Goal: Navigation & Orientation: Find specific page/section

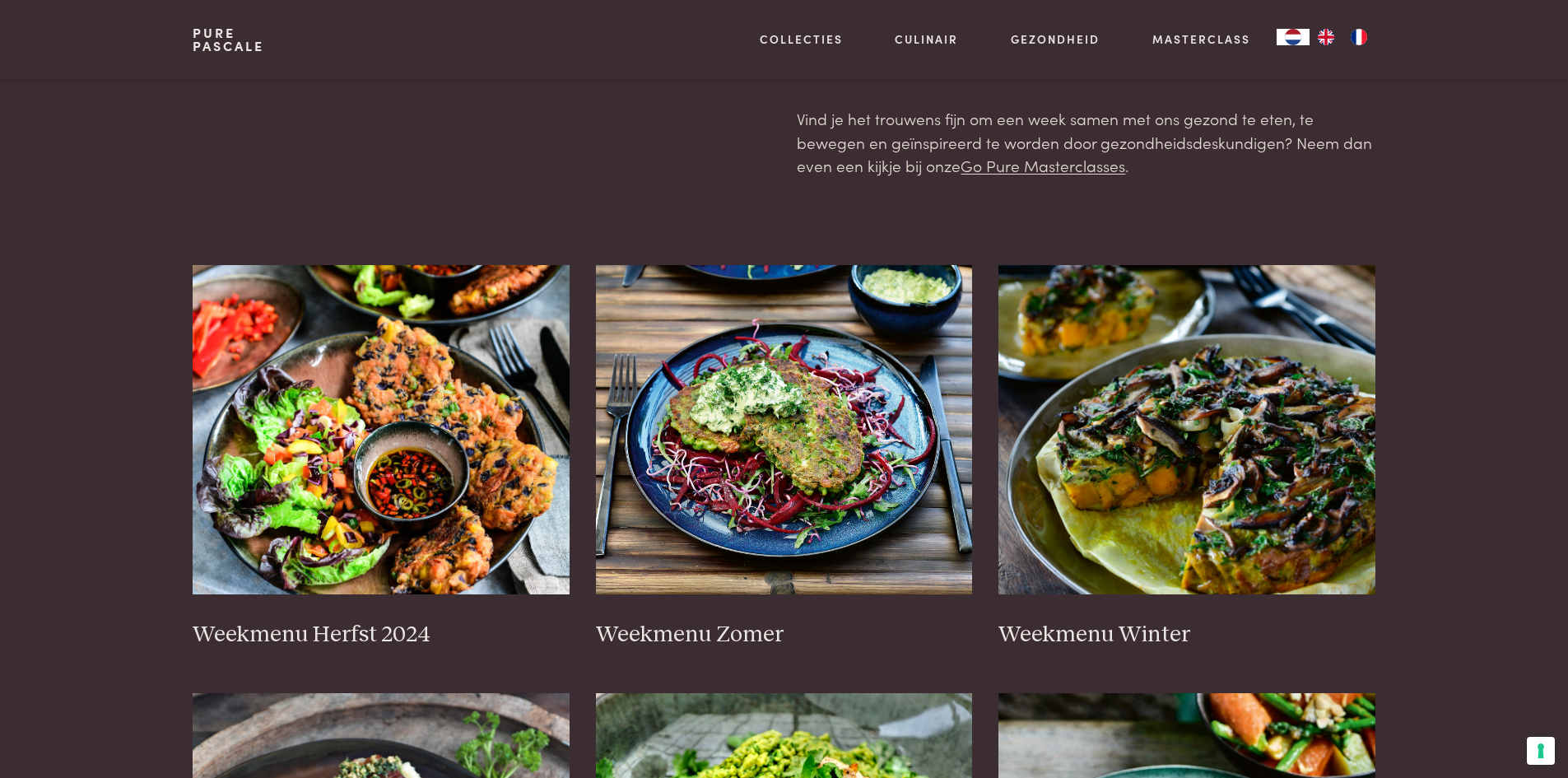
scroll to position [165, 0]
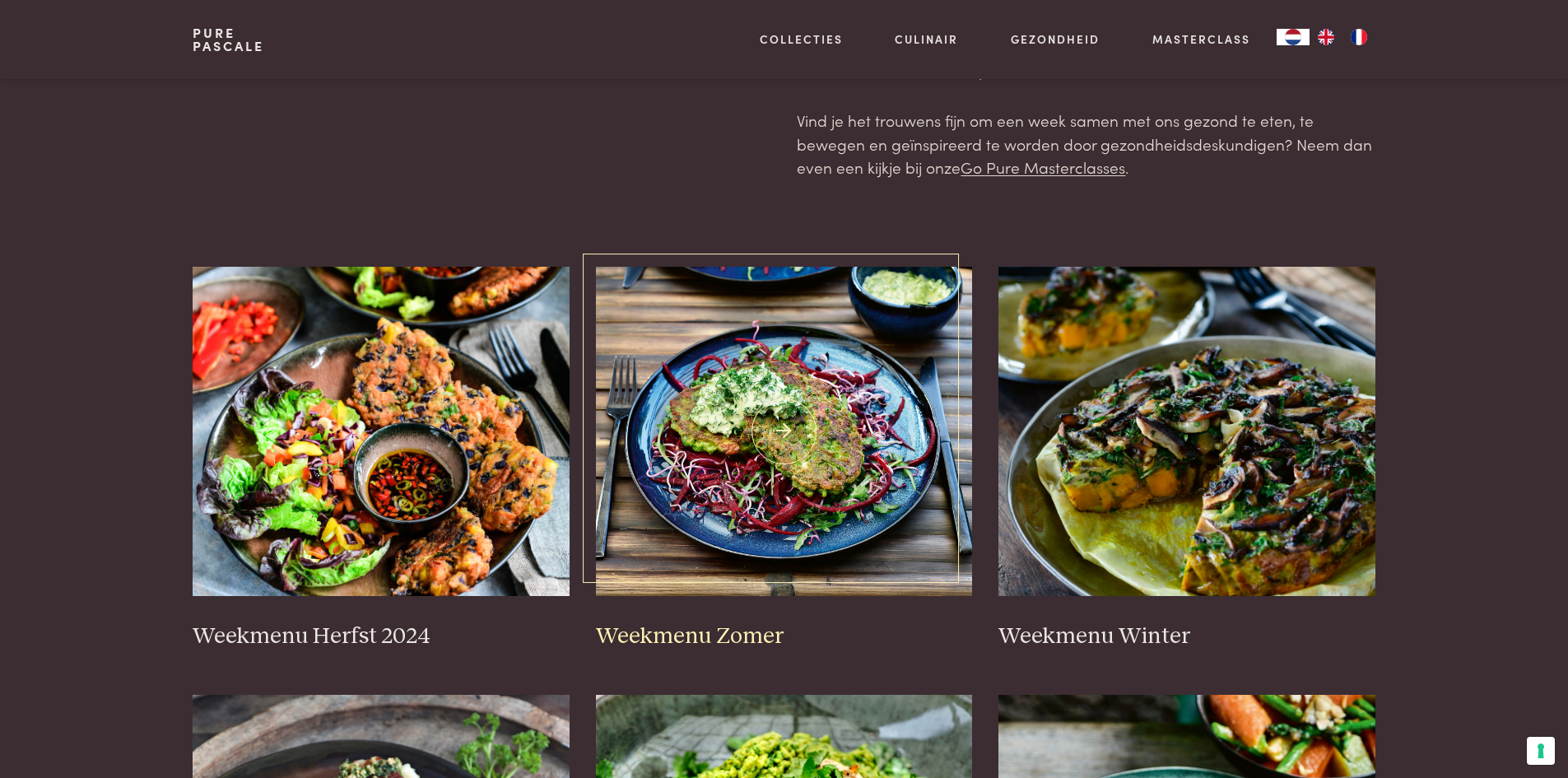
click at [796, 515] on img at bounding box center [784, 431] width 377 height 329
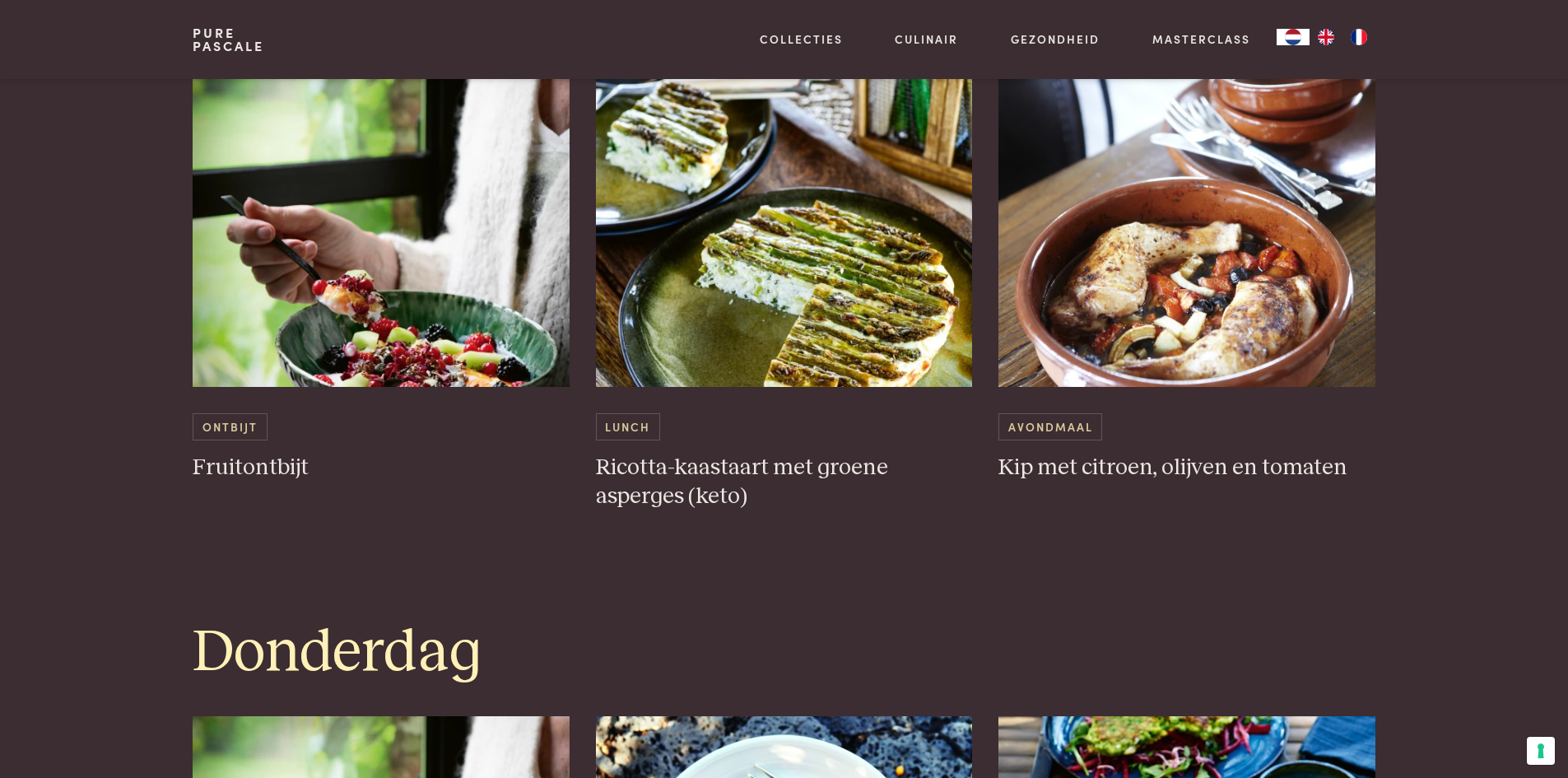
scroll to position [1894, 0]
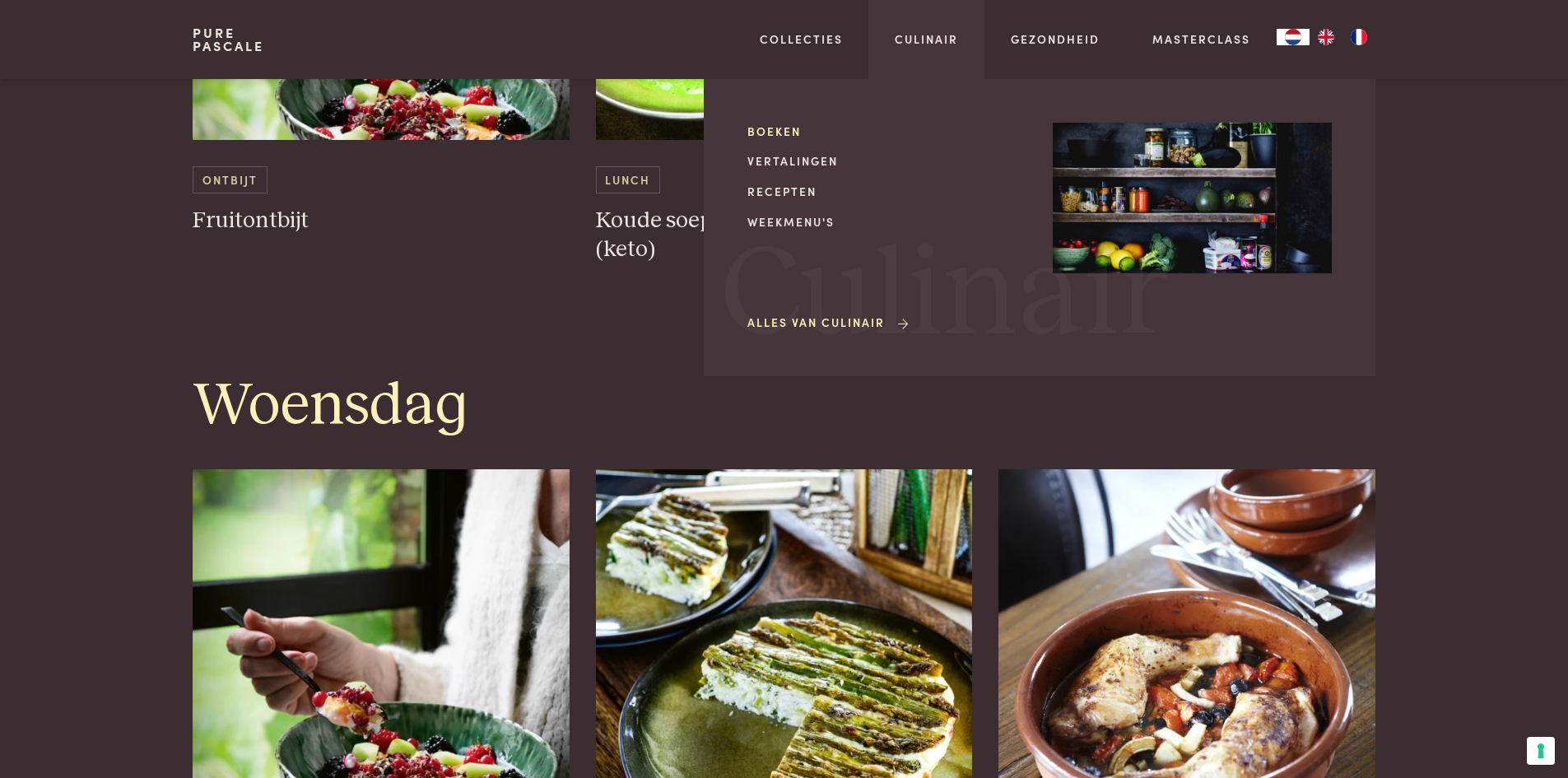
click at [797, 130] on link "Boeken" at bounding box center [887, 130] width 279 height 17
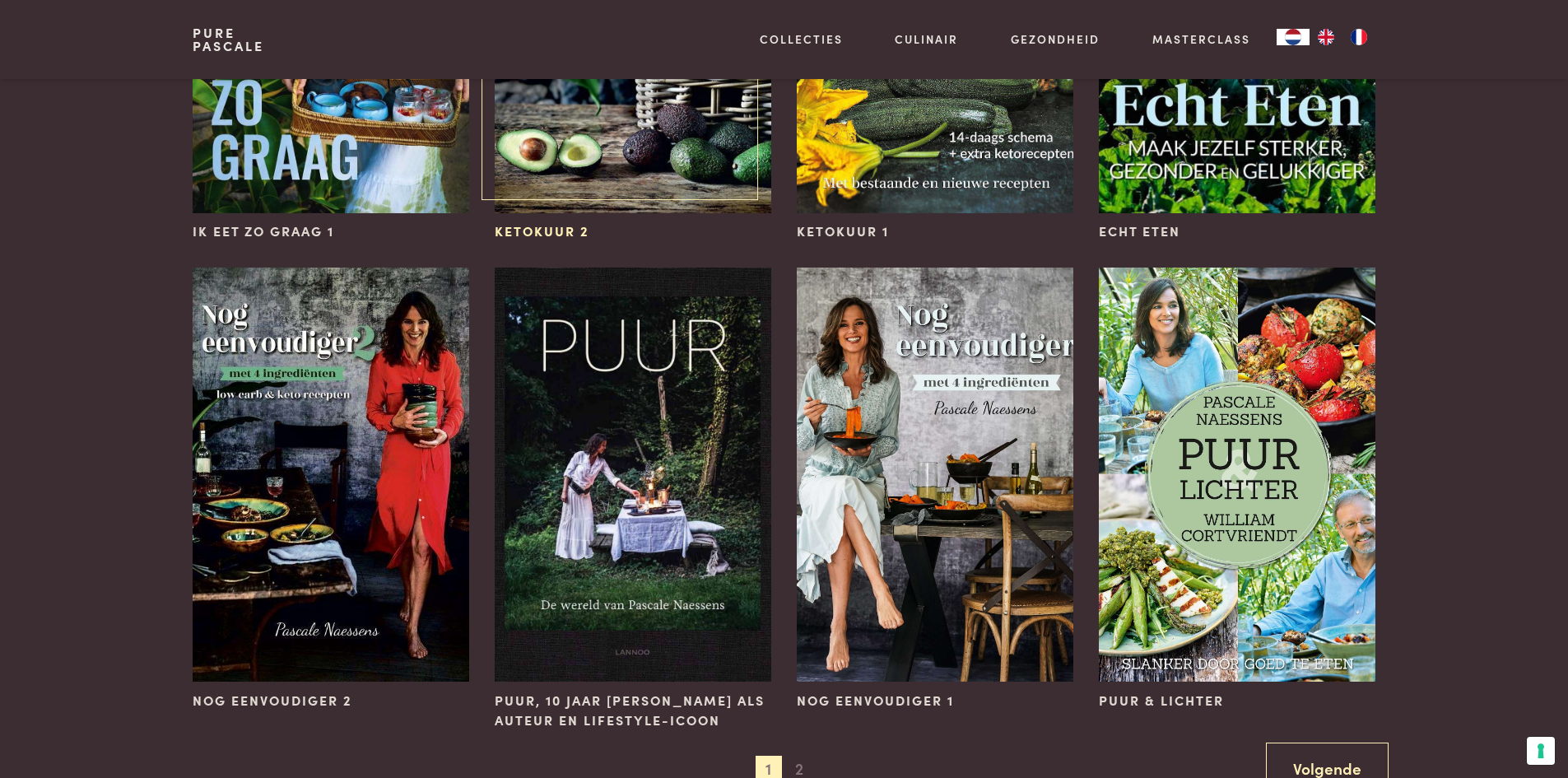
scroll to position [1482, 0]
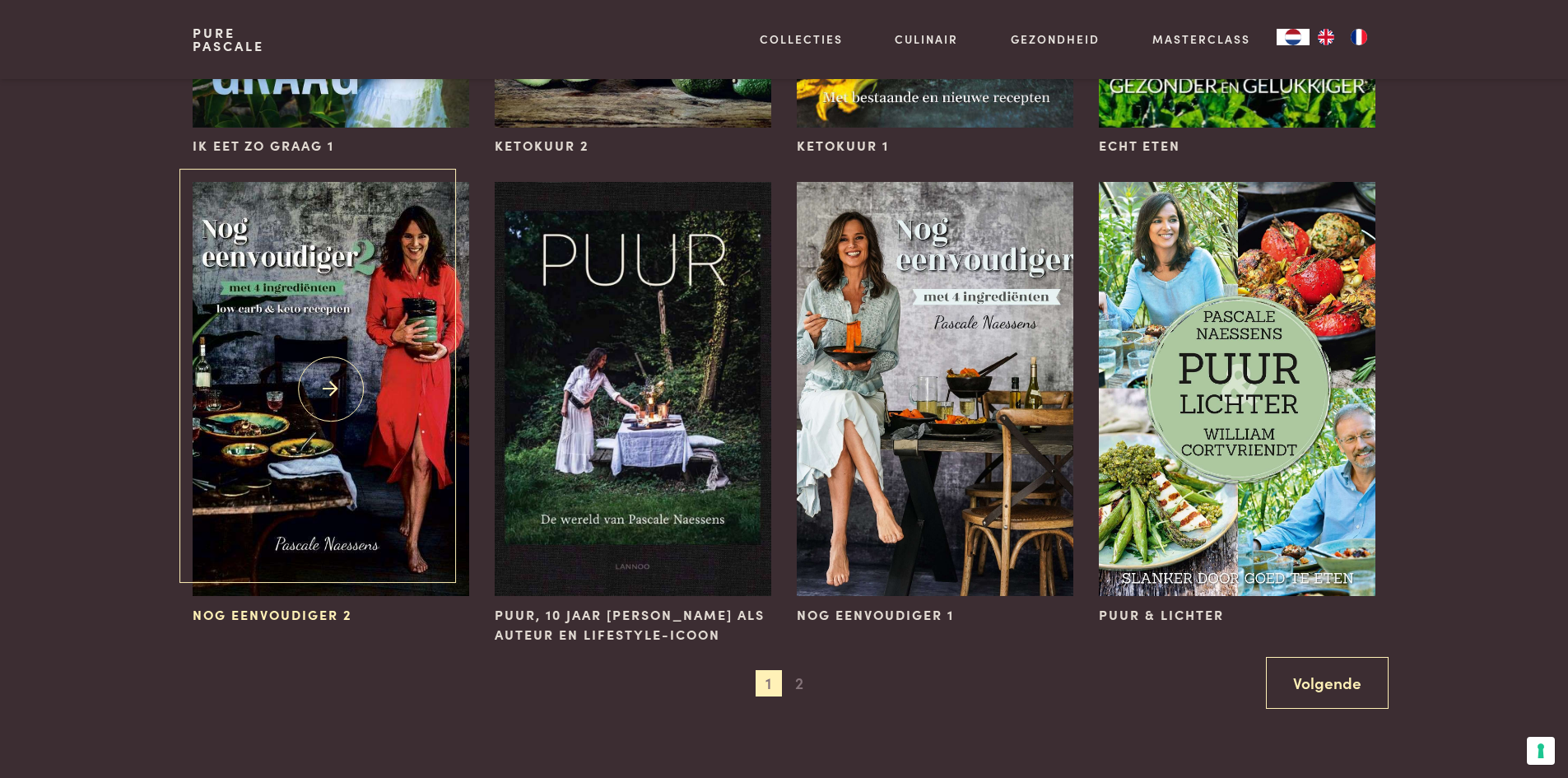
click at [273, 448] on img at bounding box center [330, 389] width 275 height 414
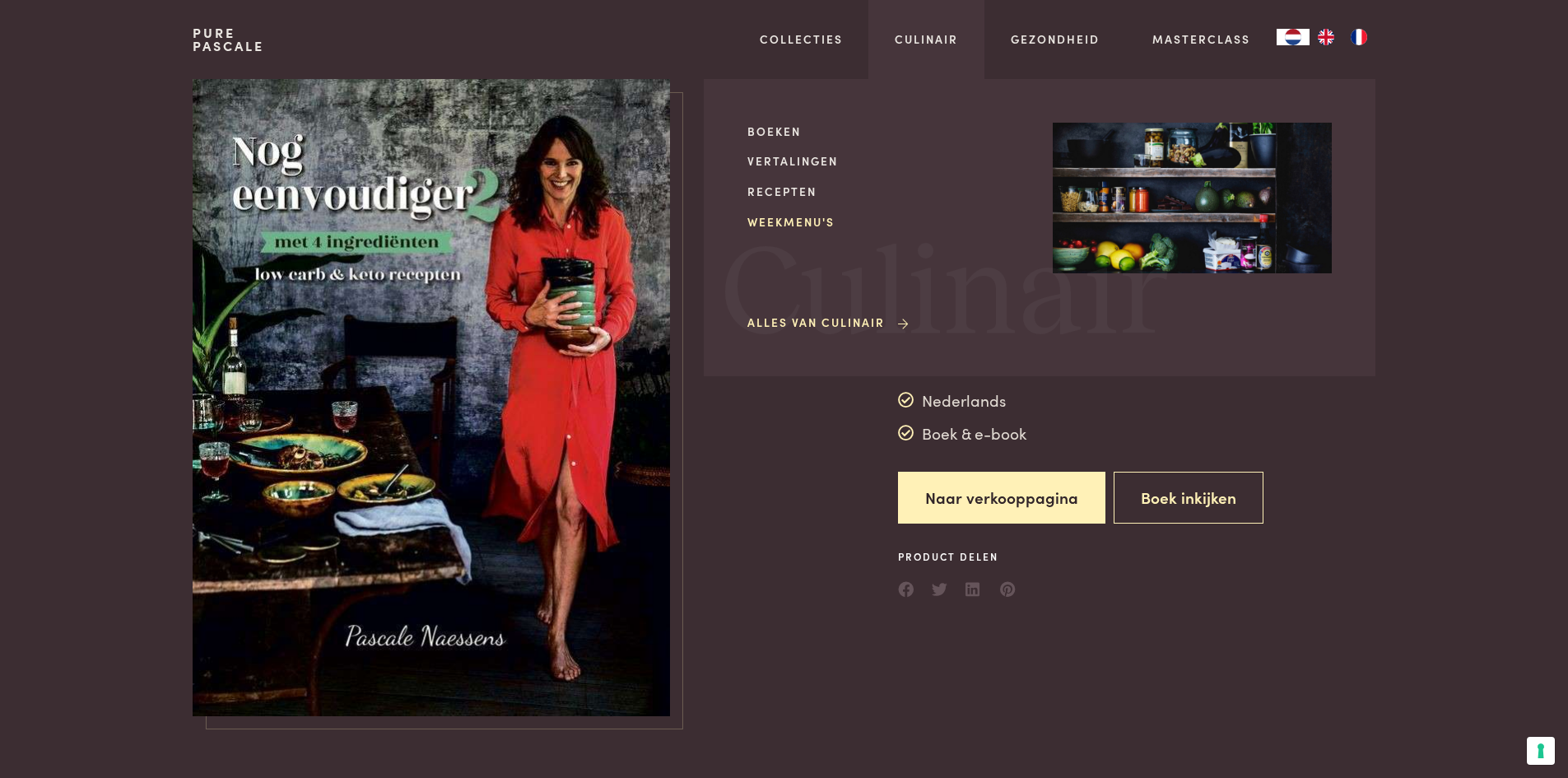
click at [796, 217] on link "Weekmenu's" at bounding box center [887, 221] width 279 height 17
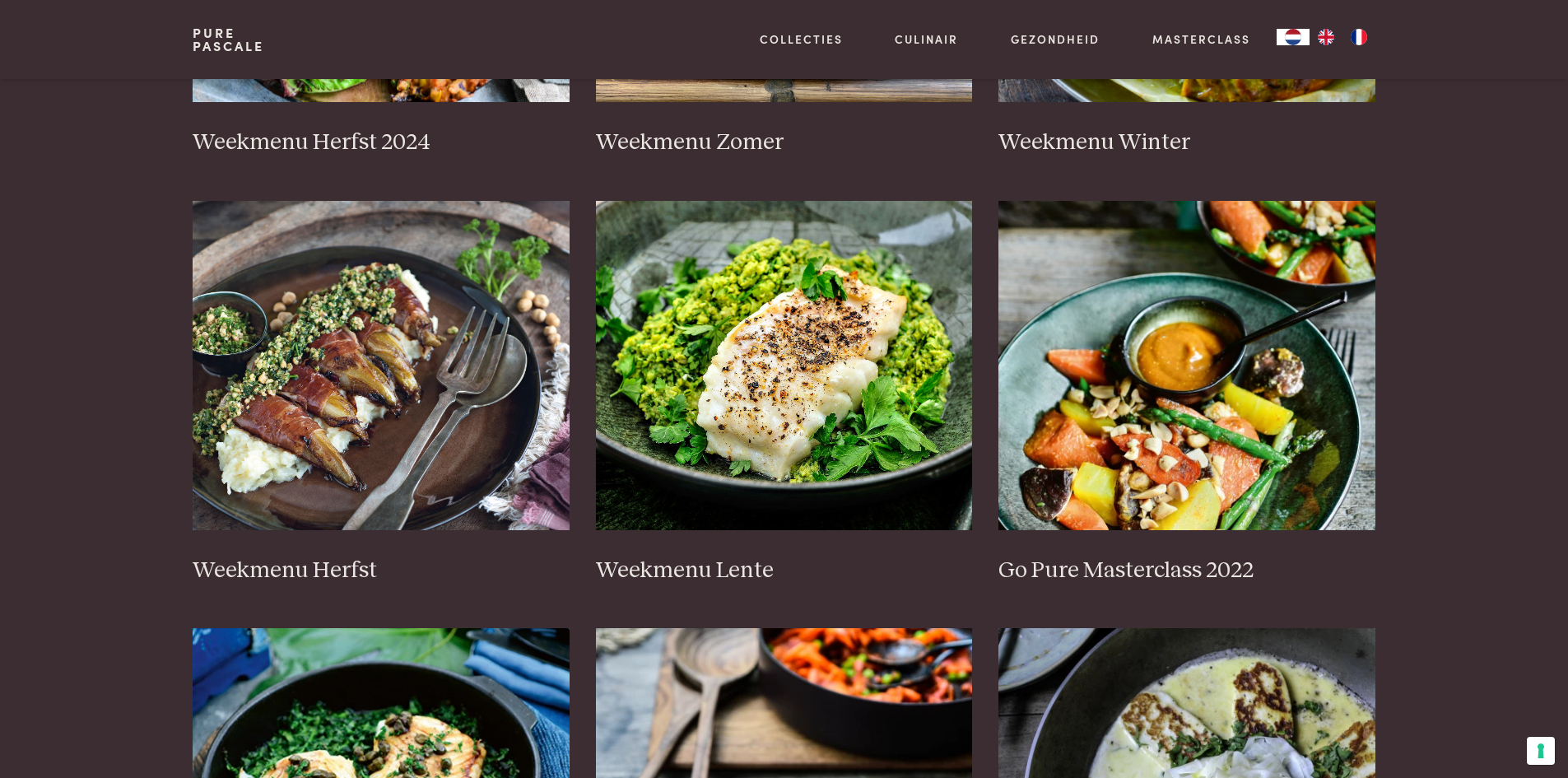
scroll to position [1070, 0]
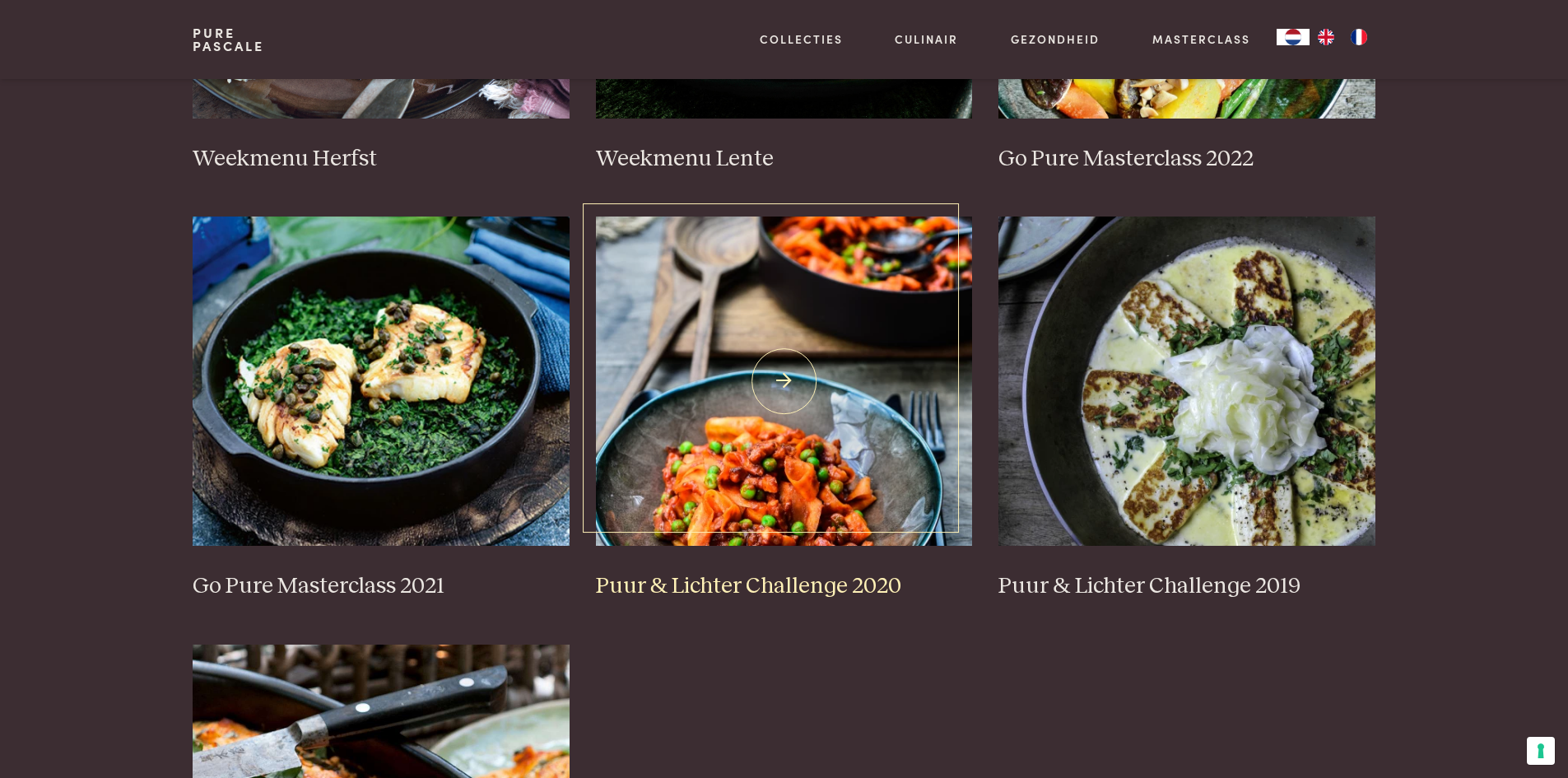
drag, startPoint x: 733, startPoint y: 336, endPoint x: 741, endPoint y: 338, distance: 8.2
click at [735, 337] on img at bounding box center [784, 381] width 377 height 329
